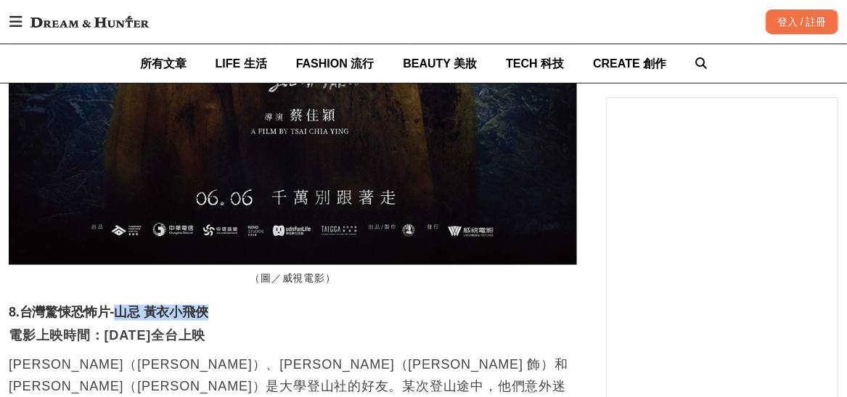
drag, startPoint x: 117, startPoint y: 209, endPoint x: 227, endPoint y: 215, distance: 110.5
click at [226, 305] on h3 "8.台灣驚悚恐怖片-山忌 黃衣小飛俠" at bounding box center [293, 313] width 568 height 16
copy h3 "[PERSON_NAME] 黃衣小飛俠"
drag, startPoint x: 201, startPoint y: -9, endPoint x: 383, endPoint y: -63, distance: 190.0
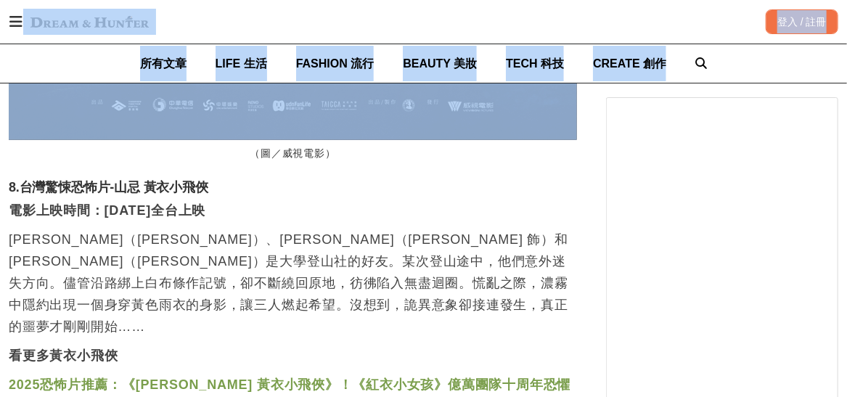
scroll to position [9415, 0]
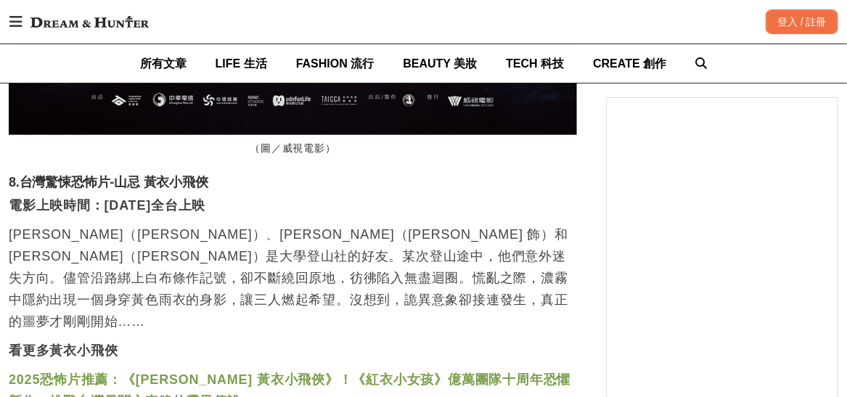
click at [279, 223] on p "[PERSON_NAME]（[PERSON_NAME]）、[PERSON_NAME]（[PERSON_NAME] 飾）和[PERSON_NAME]（[PERS…" at bounding box center [293, 277] width 568 height 109
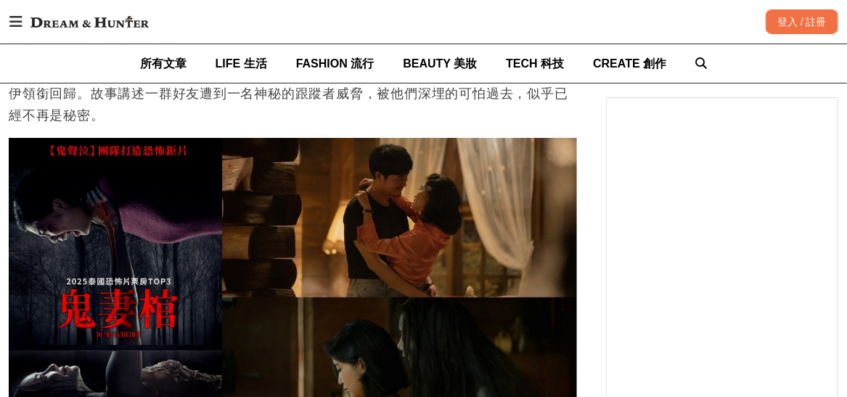
scroll to position [0, 1136]
drag, startPoint x: 107, startPoint y: 189, endPoint x: 131, endPoint y: 194, distance: 23.8
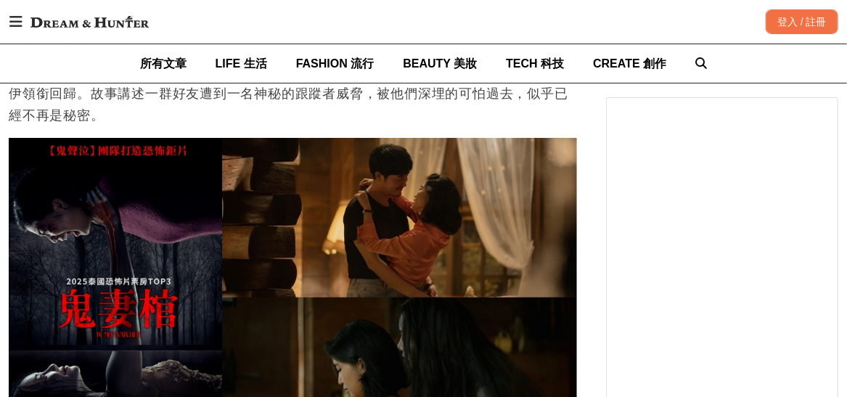
drag, startPoint x: 101, startPoint y: 189, endPoint x: 195, endPoint y: 217, distance: 98.2
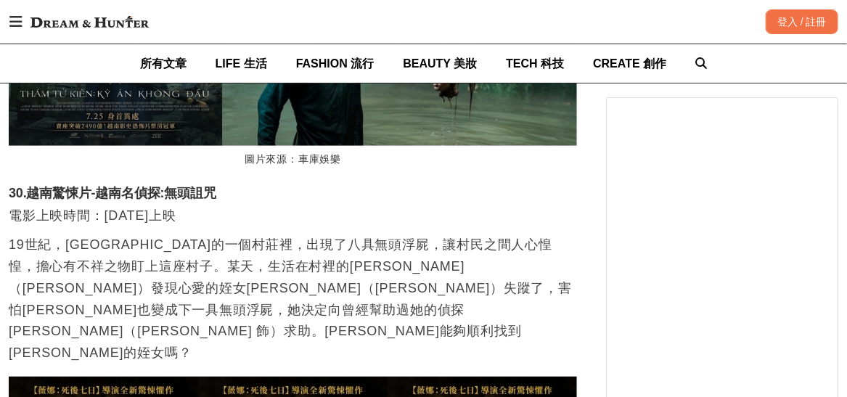
scroll to position [22814, 0]
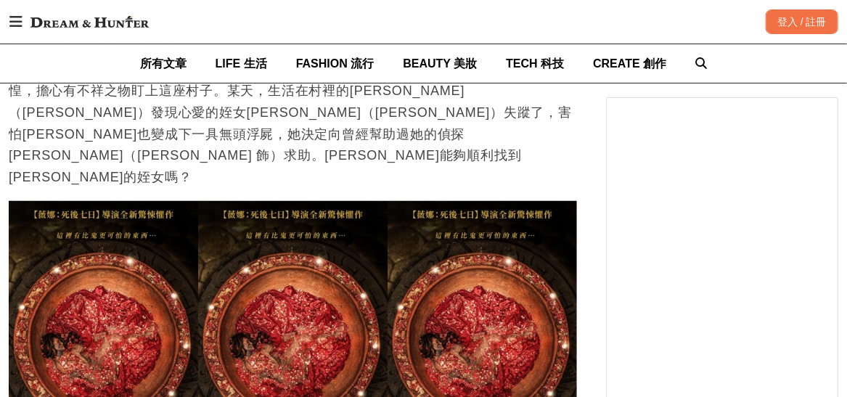
drag, startPoint x: 103, startPoint y: 189, endPoint x: 200, endPoint y: 225, distance: 103.8
drag, startPoint x: 267, startPoint y: 235, endPoint x: 289, endPoint y: 281, distance: 51.3
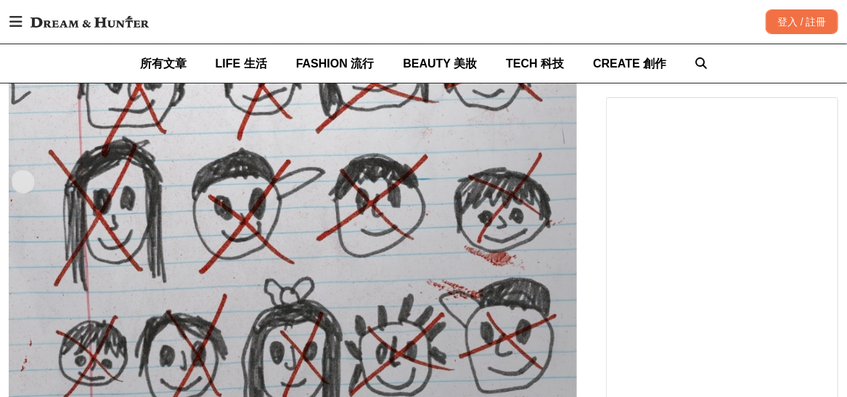
drag, startPoint x: 178, startPoint y: 231, endPoint x: 199, endPoint y: 286, distance: 59.0
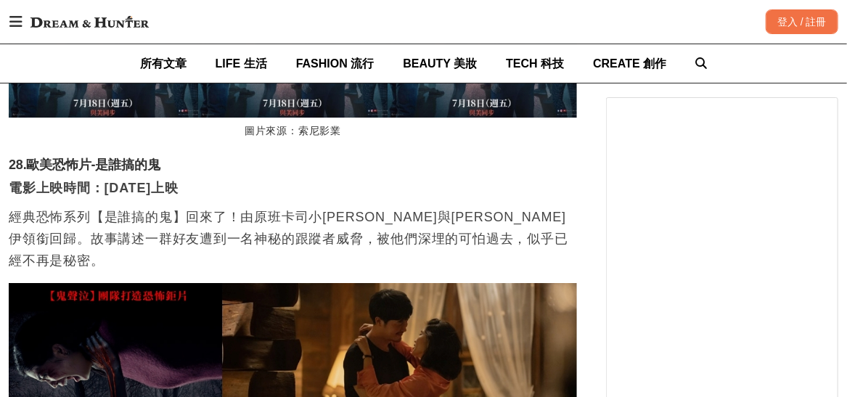
drag, startPoint x: 20, startPoint y: 321, endPoint x: 140, endPoint y: 324, distance: 119.7
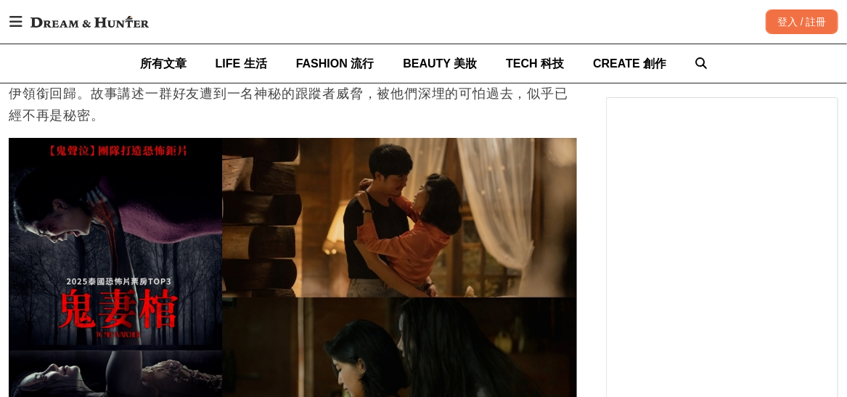
drag, startPoint x: 143, startPoint y: 241, endPoint x: 156, endPoint y: 312, distance: 72.3
